Goal: Task Accomplishment & Management: Use online tool/utility

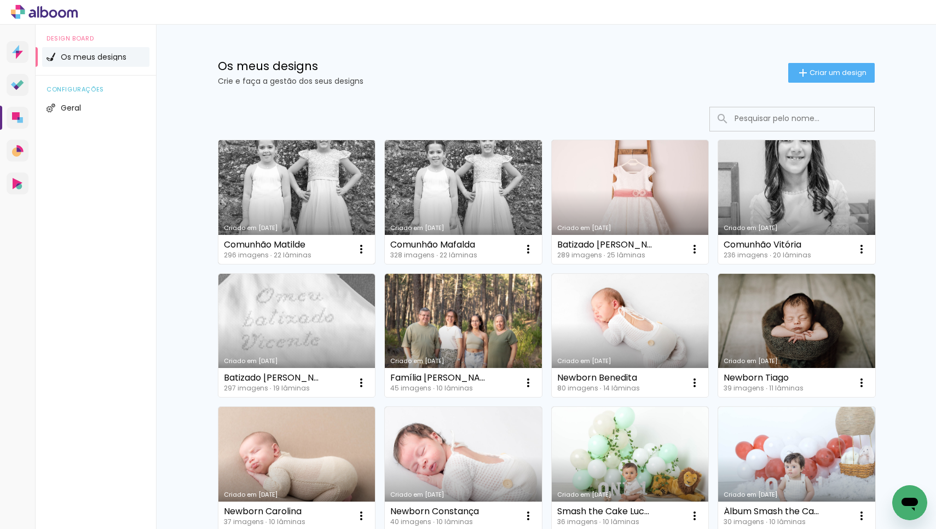
click at [322, 200] on link "Criado em [DATE]" at bounding box center [296, 202] width 157 height 124
